Goal: Transaction & Acquisition: Subscribe to service/newsletter

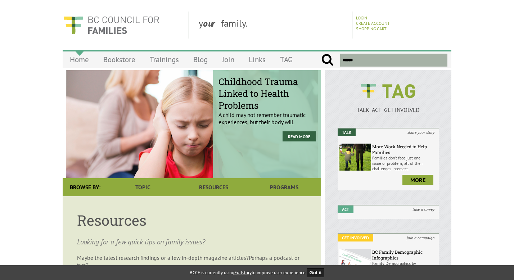
click at [74, 60] on link "Home" at bounding box center [79, 59] width 33 height 17
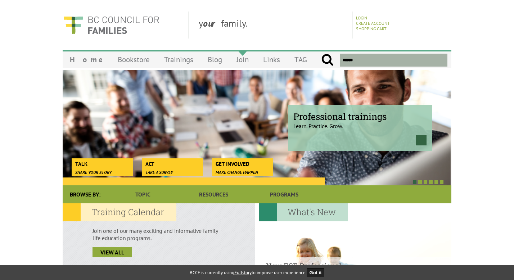
click at [232, 61] on link "Join" at bounding box center [242, 59] width 27 height 17
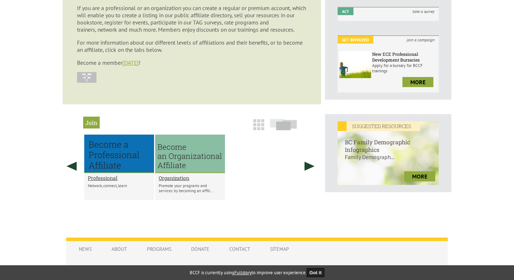
scroll to position [199, 0]
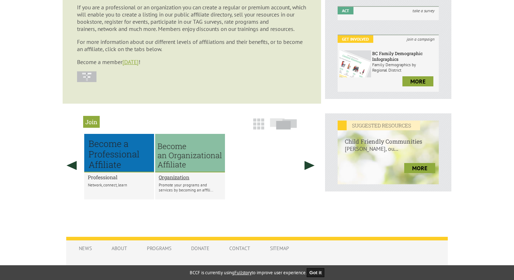
click at [111, 181] on h2 "Professional" at bounding box center [119, 177] width 63 height 7
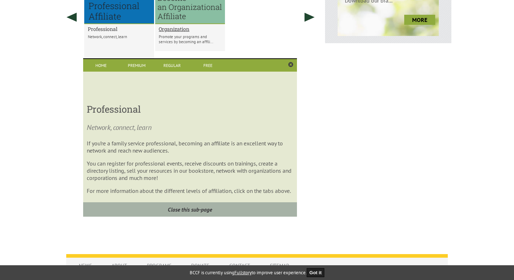
scroll to position [352, 0]
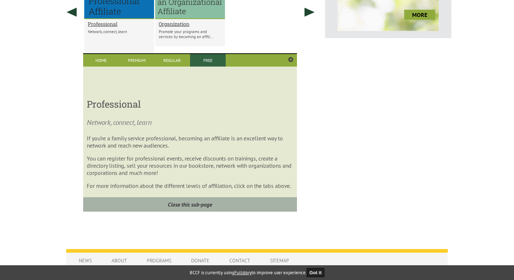
click at [202, 65] on link "Free" at bounding box center [208, 60] width 36 height 13
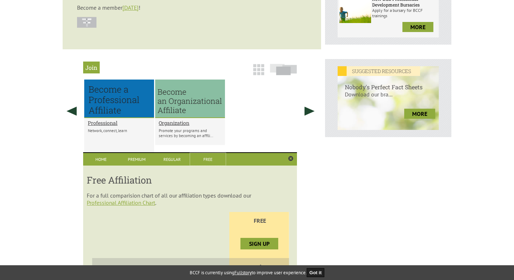
scroll to position [268, 0]
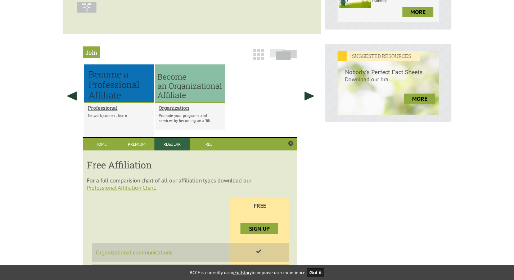
click at [173, 150] on link "Regular" at bounding box center [172, 144] width 36 height 13
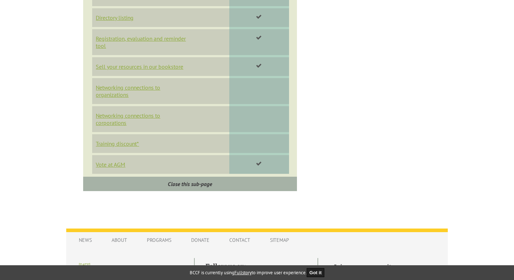
scroll to position [609, 0]
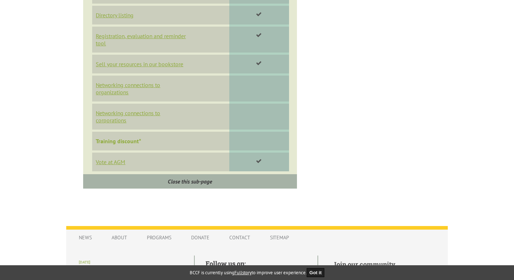
click at [119, 145] on link "Training discount*" at bounding box center [118, 140] width 45 height 7
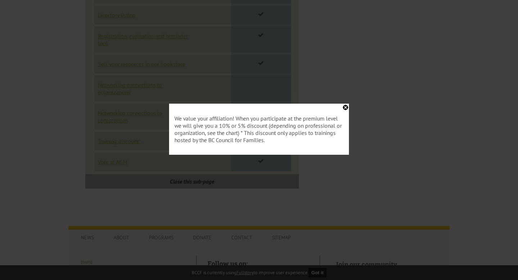
click at [345, 108] on div "We value your affiliation! When you participate at the premium level we will gi…" at bounding box center [259, 129] width 180 height 51
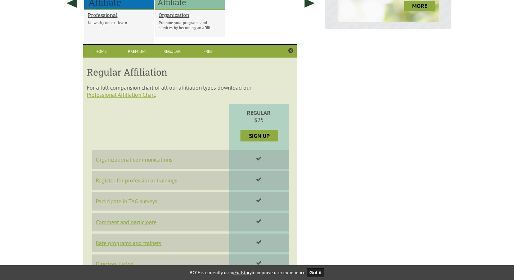
scroll to position [359, 0]
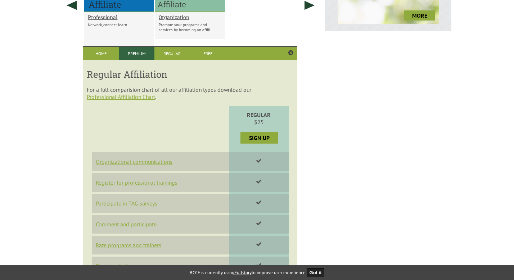
click at [133, 56] on link "Premium" at bounding box center [137, 53] width 36 height 13
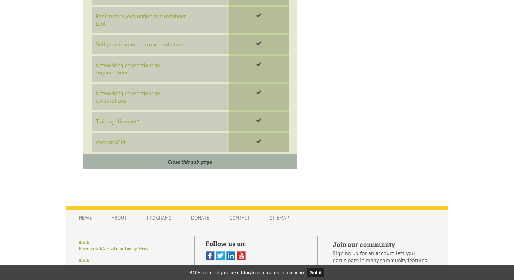
scroll to position [630, 0]
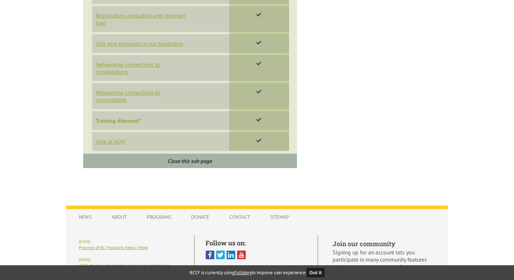
click at [123, 124] on link "Training discount*" at bounding box center [118, 120] width 45 height 7
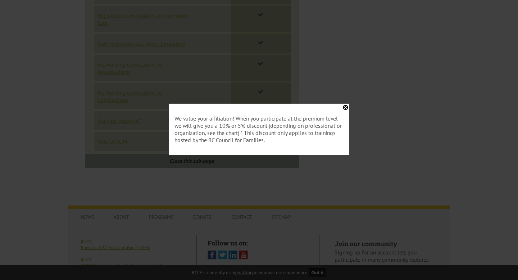
click at [346, 106] on div "We value your affiliation! When you participate at the premium level we will gi…" at bounding box center [259, 129] width 180 height 51
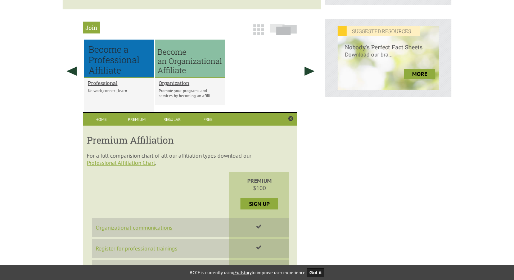
scroll to position [290, 0]
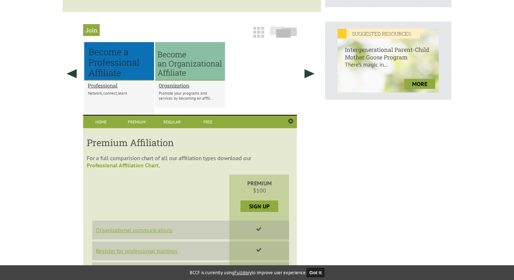
click at [123, 169] on link "Professional Affiliation Chart" at bounding box center [123, 164] width 72 height 7
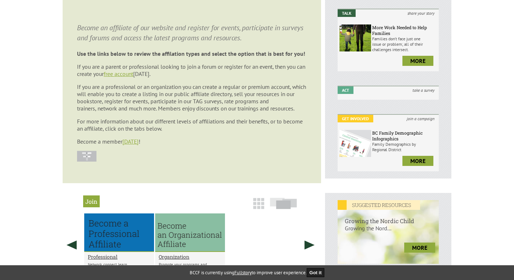
scroll to position [0, 0]
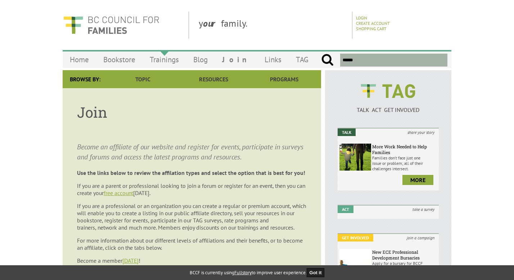
click at [164, 56] on link "Trainings" at bounding box center [164, 59] width 44 height 17
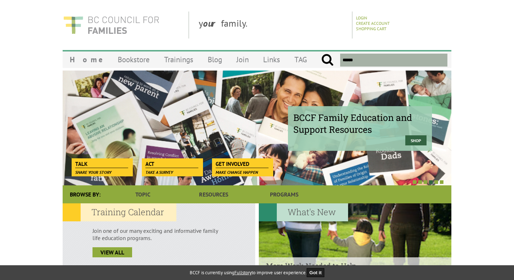
click at [93, 33] on img at bounding box center [111, 25] width 97 height 27
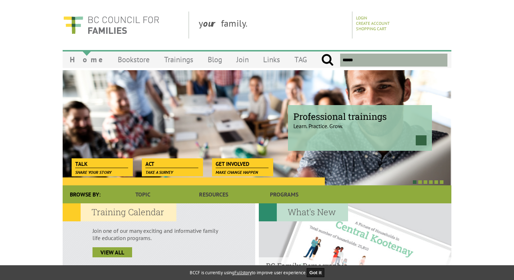
click at [84, 59] on link "Home" at bounding box center [87, 59] width 48 height 17
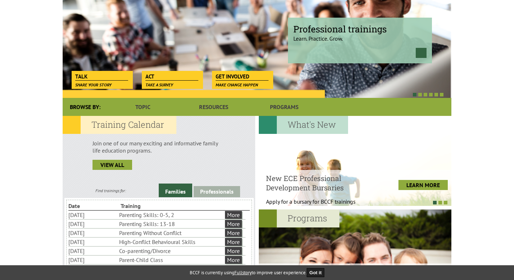
scroll to position [101, 0]
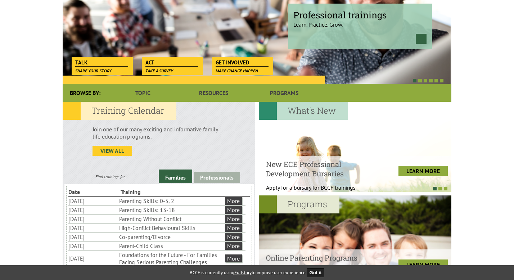
click at [120, 150] on link "view all" at bounding box center [112, 151] width 40 height 10
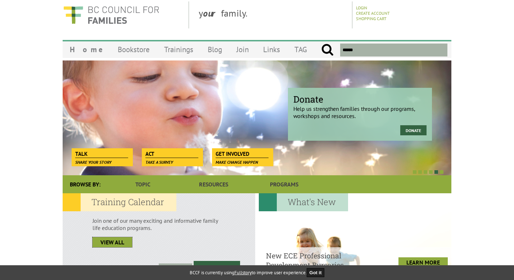
scroll to position [0, 0]
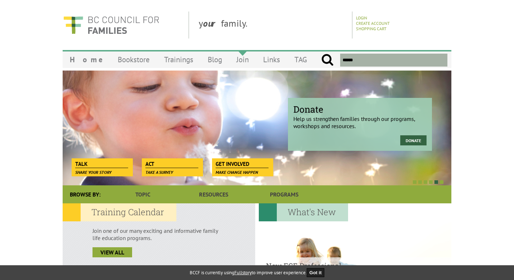
click at [229, 60] on link "Join" at bounding box center [242, 59] width 27 height 17
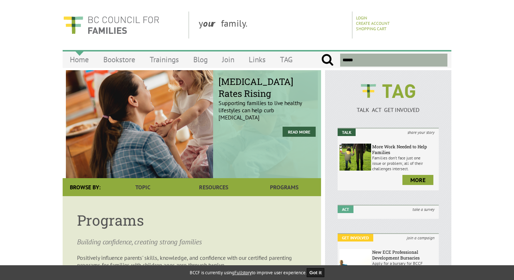
click at [79, 58] on link "Home" at bounding box center [79, 59] width 33 height 17
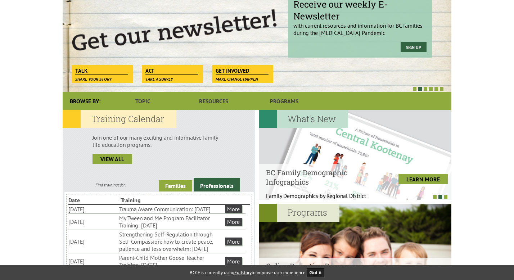
click at [180, 186] on link "Families" at bounding box center [175, 185] width 33 height 11
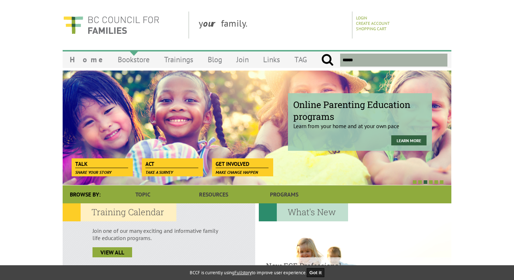
click at [125, 61] on link "Bookstore" at bounding box center [133, 59] width 46 height 17
click at [124, 59] on link "Bookstore" at bounding box center [133, 59] width 46 height 17
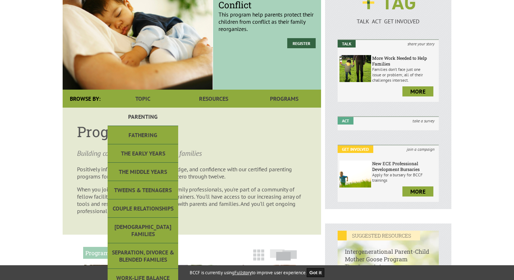
scroll to position [90, 0]
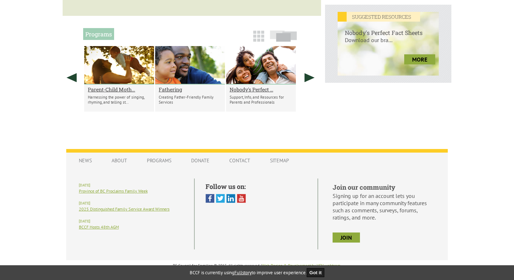
scroll to position [309, 0]
click at [119, 160] on link "About" at bounding box center [119, 161] width 30 height 14
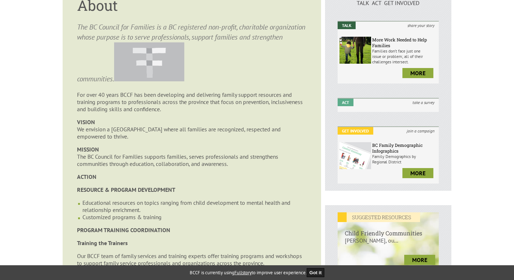
scroll to position [105, 0]
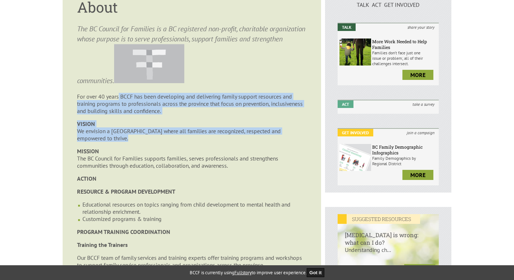
drag, startPoint x: 110, startPoint y: 139, endPoint x: 119, endPoint y: 98, distance: 42.0
click at [119, 98] on article "About The BC Council for Families is a BC registered non-profit, charitable org…" at bounding box center [192, 235] width 258 height 504
copy article "BCCF has been developing and delivering family support resources and training p…"
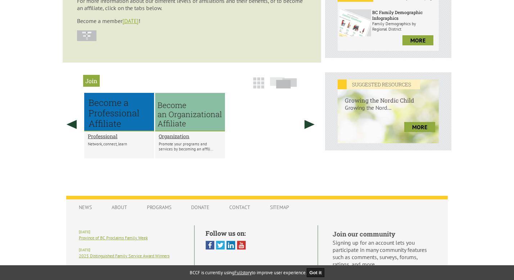
scroll to position [242, 0]
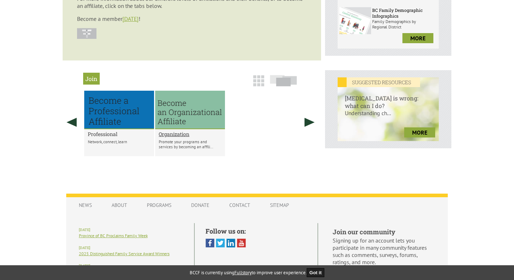
click at [113, 136] on h2 "Professional" at bounding box center [119, 134] width 63 height 7
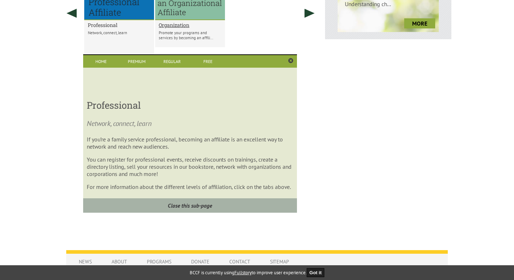
scroll to position [352, 0]
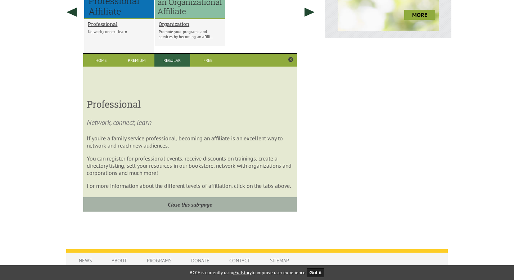
click at [168, 65] on link "Regular" at bounding box center [172, 60] width 36 height 13
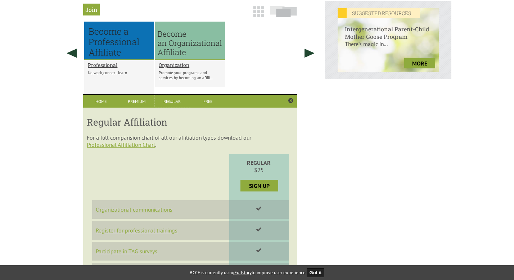
scroll to position [310, 0]
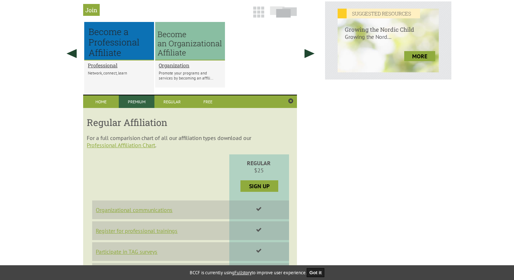
click at [143, 108] on link "Premium" at bounding box center [137, 101] width 36 height 13
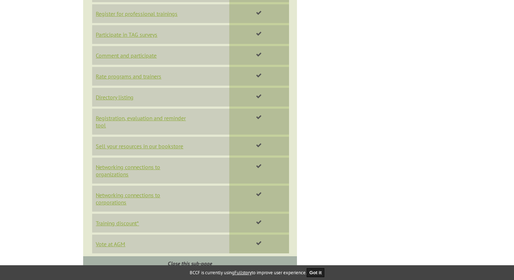
scroll to position [528, 0]
click at [128, 177] on link "Networking connections to organizations" at bounding box center [130, 170] width 68 height 14
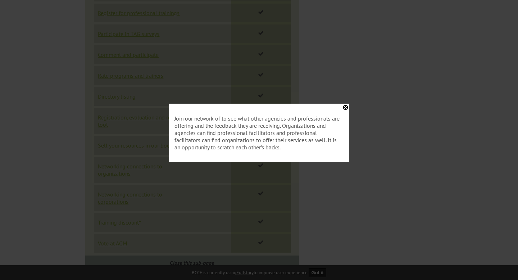
click at [346, 105] on div "Join our network of to see what other agencies and professionals are offering a…" at bounding box center [259, 133] width 180 height 58
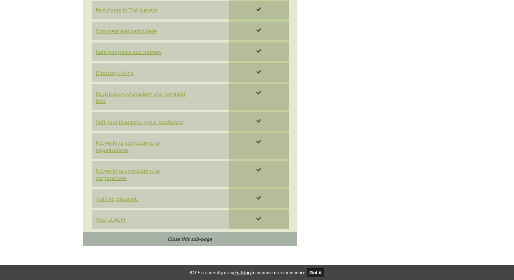
scroll to position [555, 0]
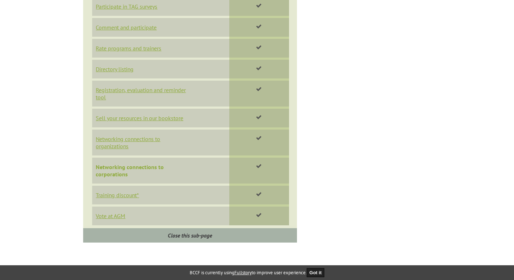
click at [133, 178] on link "Networking connections to corporations" at bounding box center [130, 170] width 68 height 14
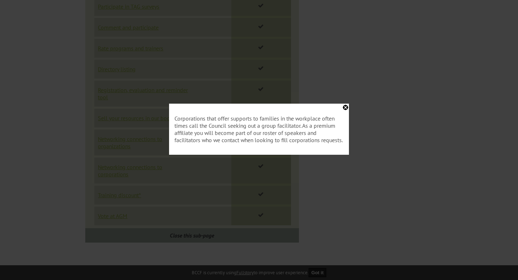
click at [345, 106] on div "Corporations that offer supports to families in the workplace often times call …" at bounding box center [259, 129] width 180 height 51
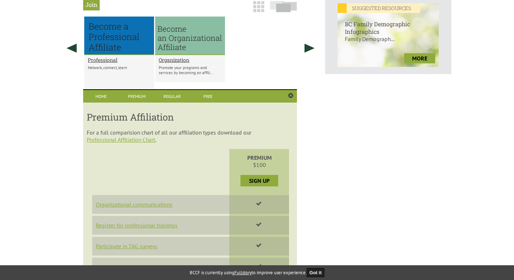
scroll to position [314, 0]
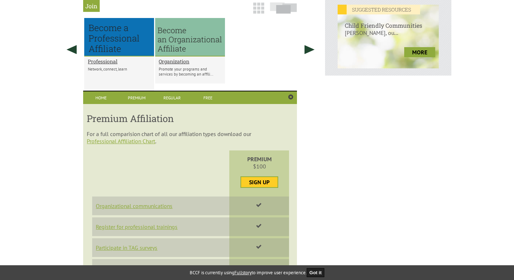
click at [253, 187] on link "Sign Up" at bounding box center [259, 182] width 36 height 10
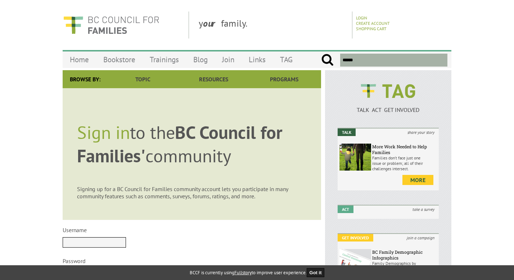
click at [419, 179] on link "more" at bounding box center [417, 180] width 31 height 10
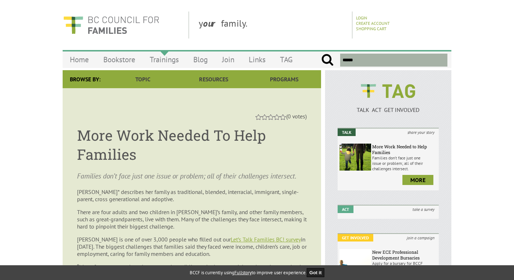
click at [157, 59] on link "Trainings" at bounding box center [164, 59] width 44 height 17
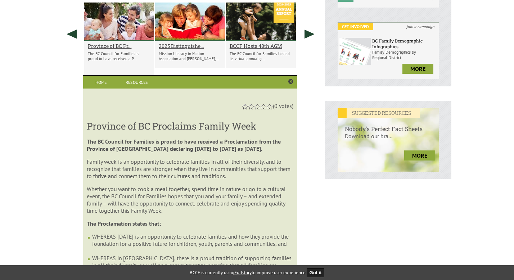
scroll to position [207, 0]
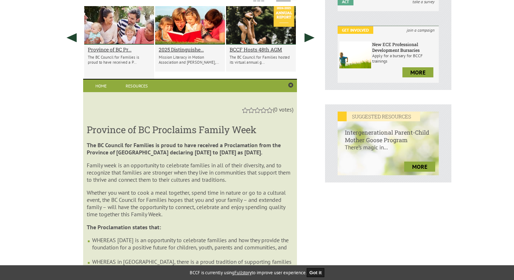
drag, startPoint x: 142, startPoint y: 161, endPoint x: 88, endPoint y: 144, distance: 56.5
click at [88, 144] on strong "The BC Council for Families is proud to have received a Proclamation from the P…" at bounding box center [184, 148] width 194 height 14
copy strong "The BC Council for Families is proud to have received a Proclamation from the P…"
